Goal: Transaction & Acquisition: Purchase product/service

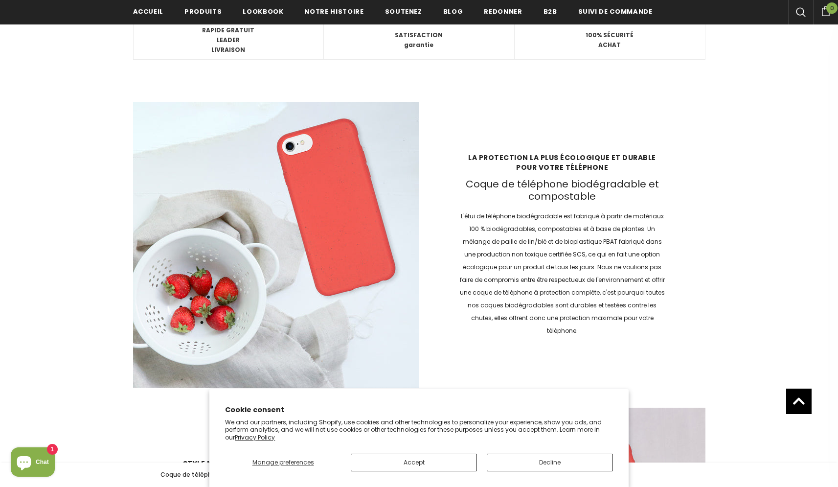
scroll to position [1460, 0]
